Goal: Transaction & Acquisition: Purchase product/service

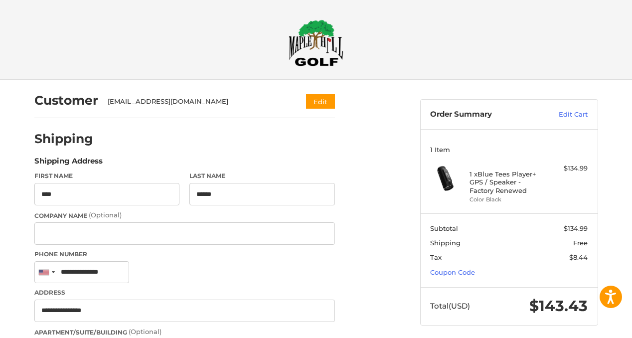
select select "**"
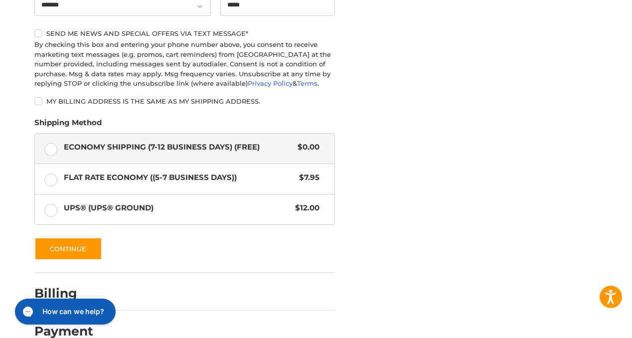
scroll to position [462, 0]
click at [89, 246] on button "Continue" at bounding box center [68, 248] width 68 height 23
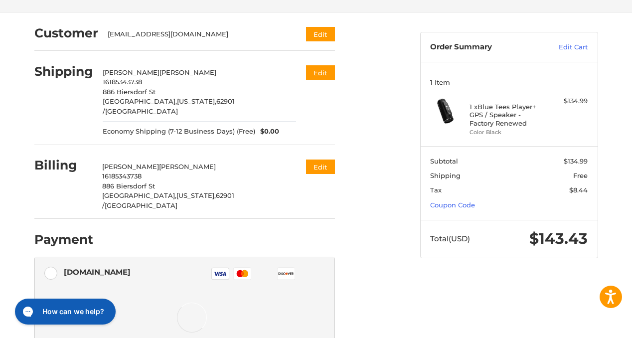
scroll to position [193, 0]
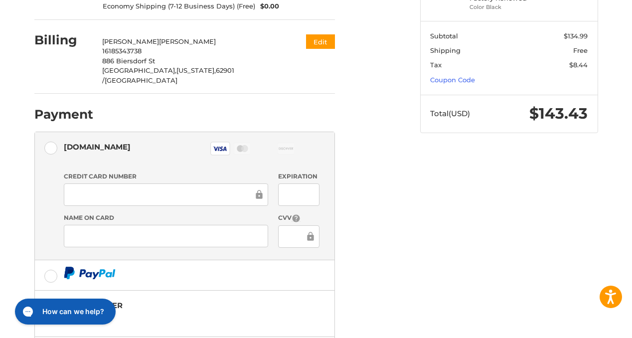
click at [297, 225] on div at bounding box center [298, 236] width 41 height 22
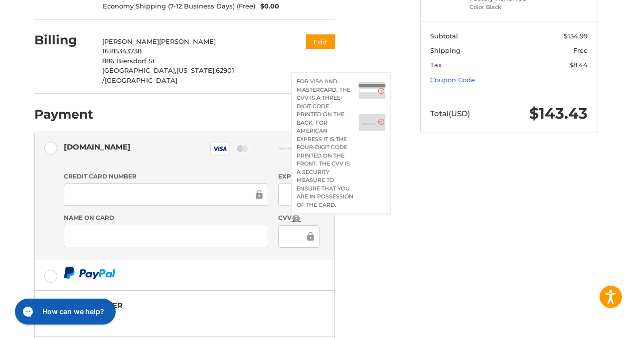
click at [298, 214] on icon at bounding box center [295, 217] width 7 height 7
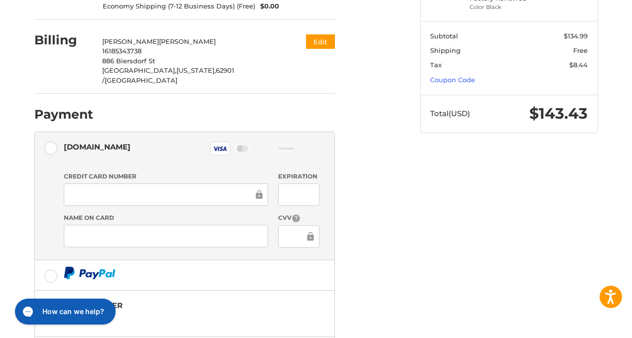
click at [247, 213] on div "Name on Card" at bounding box center [166, 230] width 214 height 35
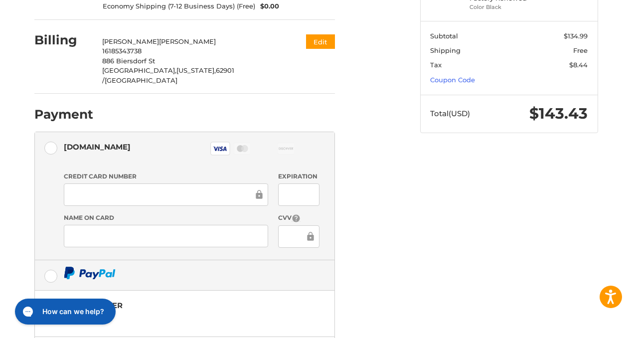
click at [334, 260] on label at bounding box center [185, 275] width 300 height 30
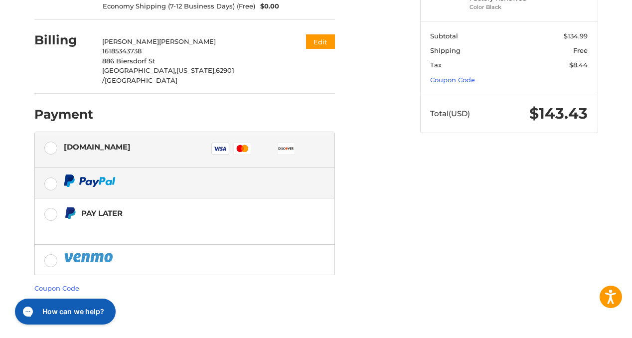
click at [192, 139] on div "[DOMAIN_NAME] Visa Master Amex Discover Diners Club JCB" at bounding box center [192, 150] width 256 height 23
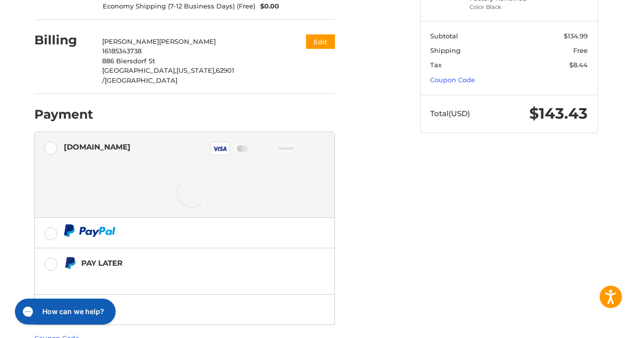
scroll to position [191, 0]
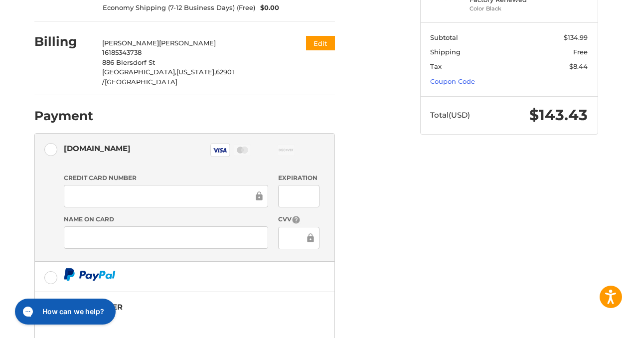
click at [384, 192] on div "Customer [EMAIL_ADDRESS][DOMAIN_NAME] Edit Shipping [PERSON_NAME] 16185343738 […" at bounding box center [220, 164] width 386 height 551
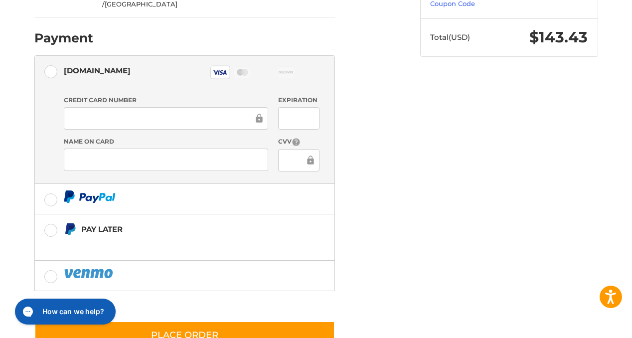
scroll to position [283, 0]
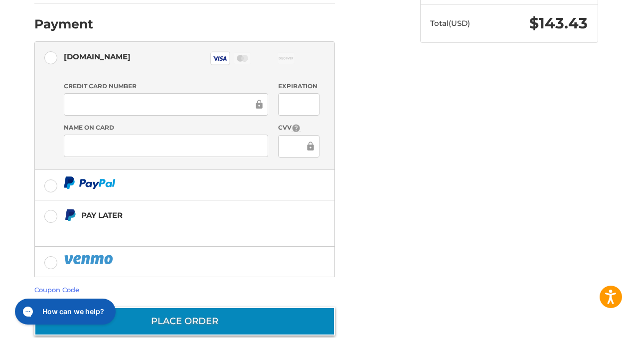
click at [259, 307] on button "Place Order" at bounding box center [184, 321] width 301 height 28
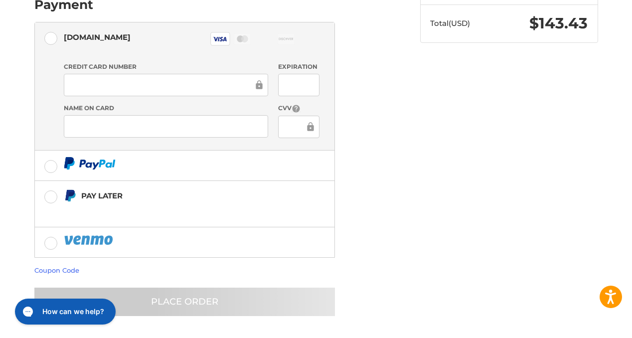
scroll to position [19, 0]
